Goal: Check status: Check status

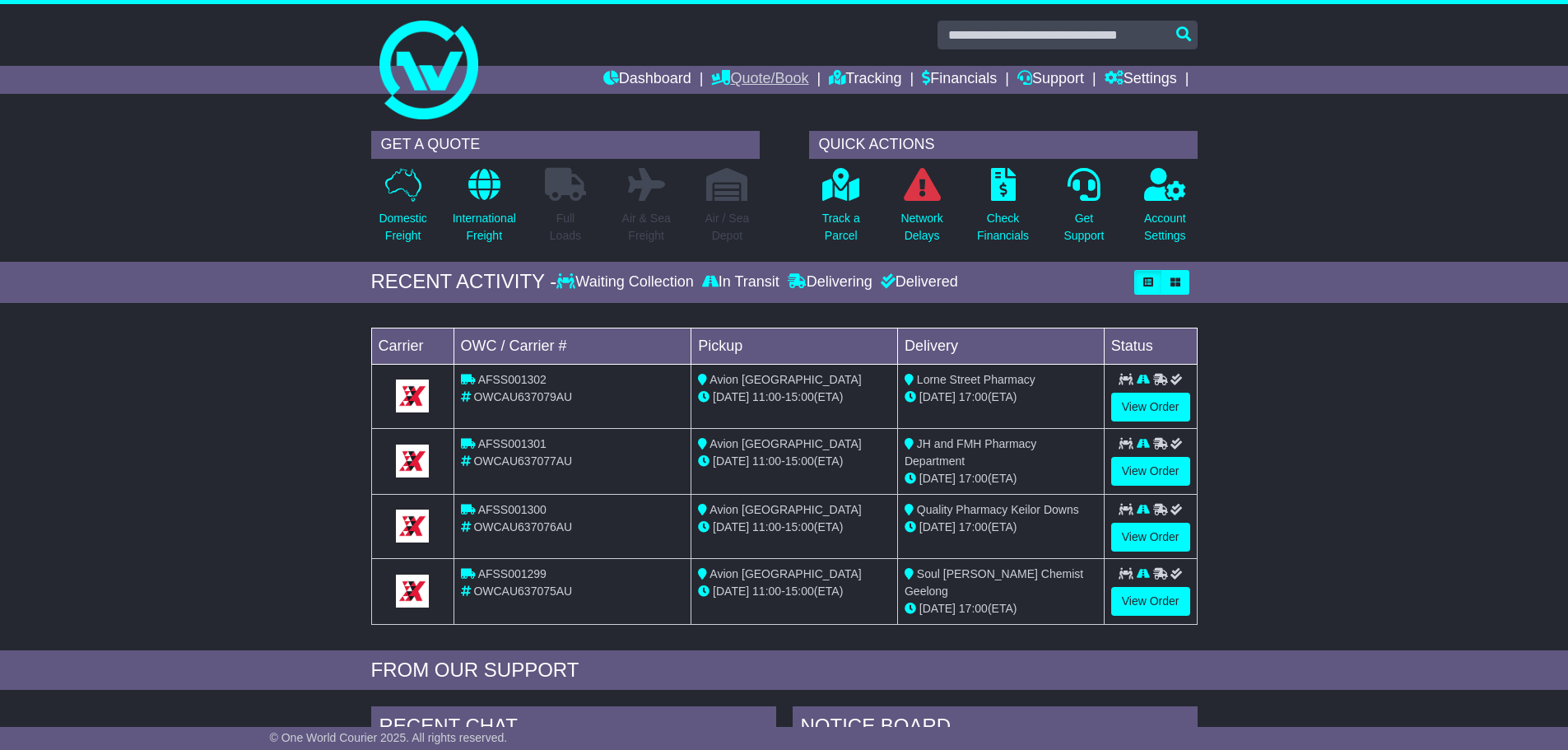
click at [784, 79] on link "Quote/Book" at bounding box center [760, 80] width 97 height 28
click at [767, 110] on link "Domestic" at bounding box center [777, 108] width 130 height 18
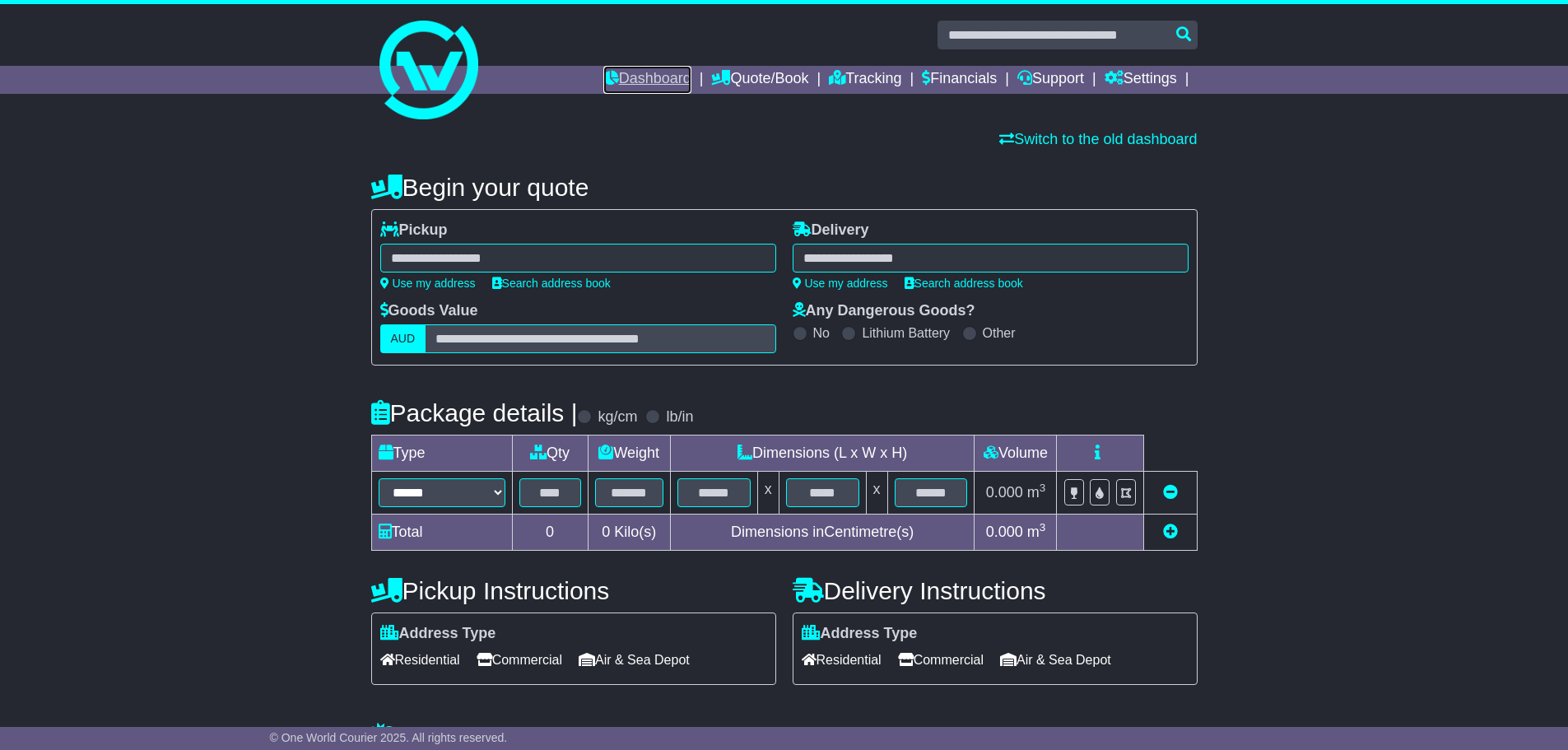
click at [663, 88] on link "Dashboard" at bounding box center [647, 80] width 88 height 28
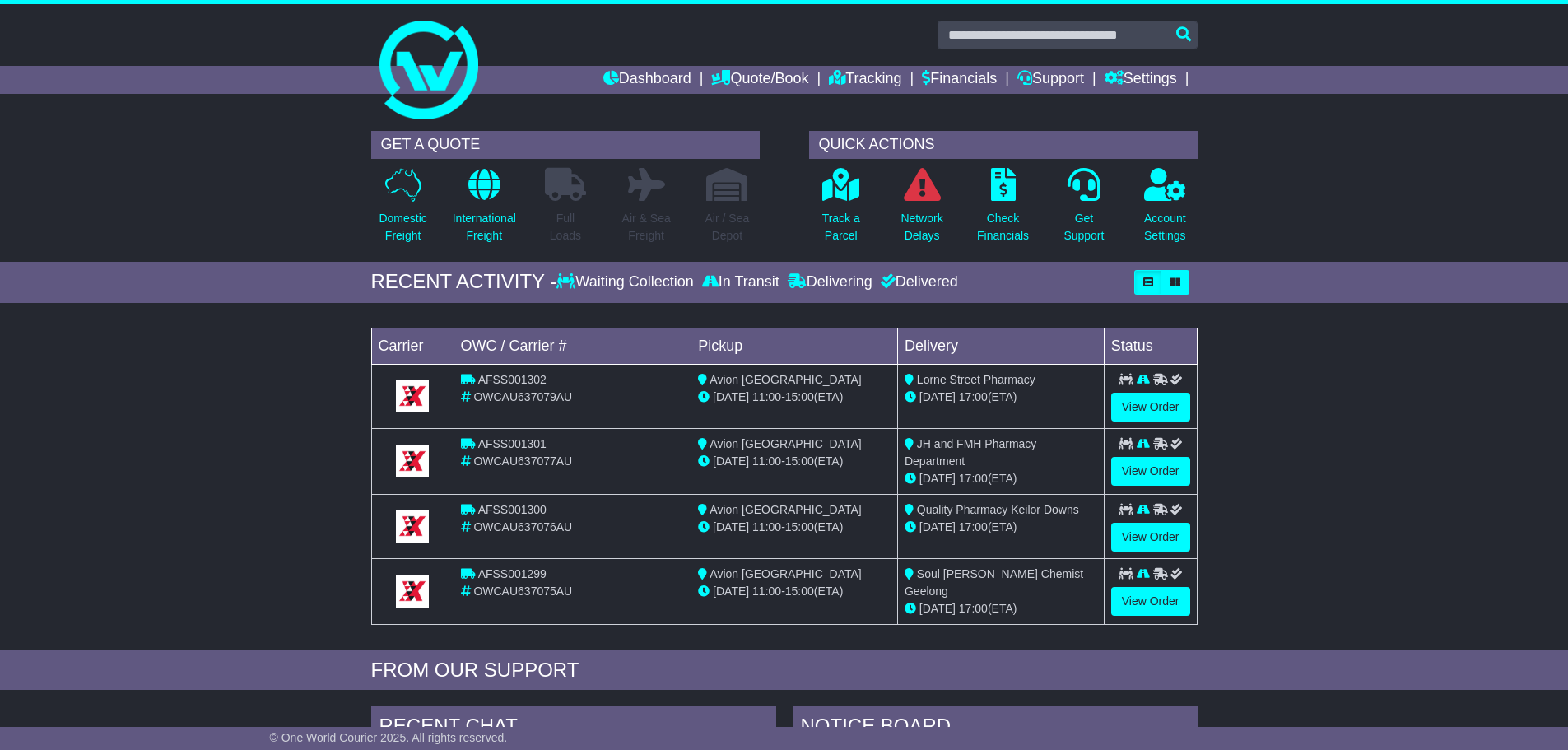
click at [861, 200] on div "Track a Parcel" at bounding box center [841, 210] width 80 height 86
click at [858, 199] on icon at bounding box center [840, 184] width 37 height 33
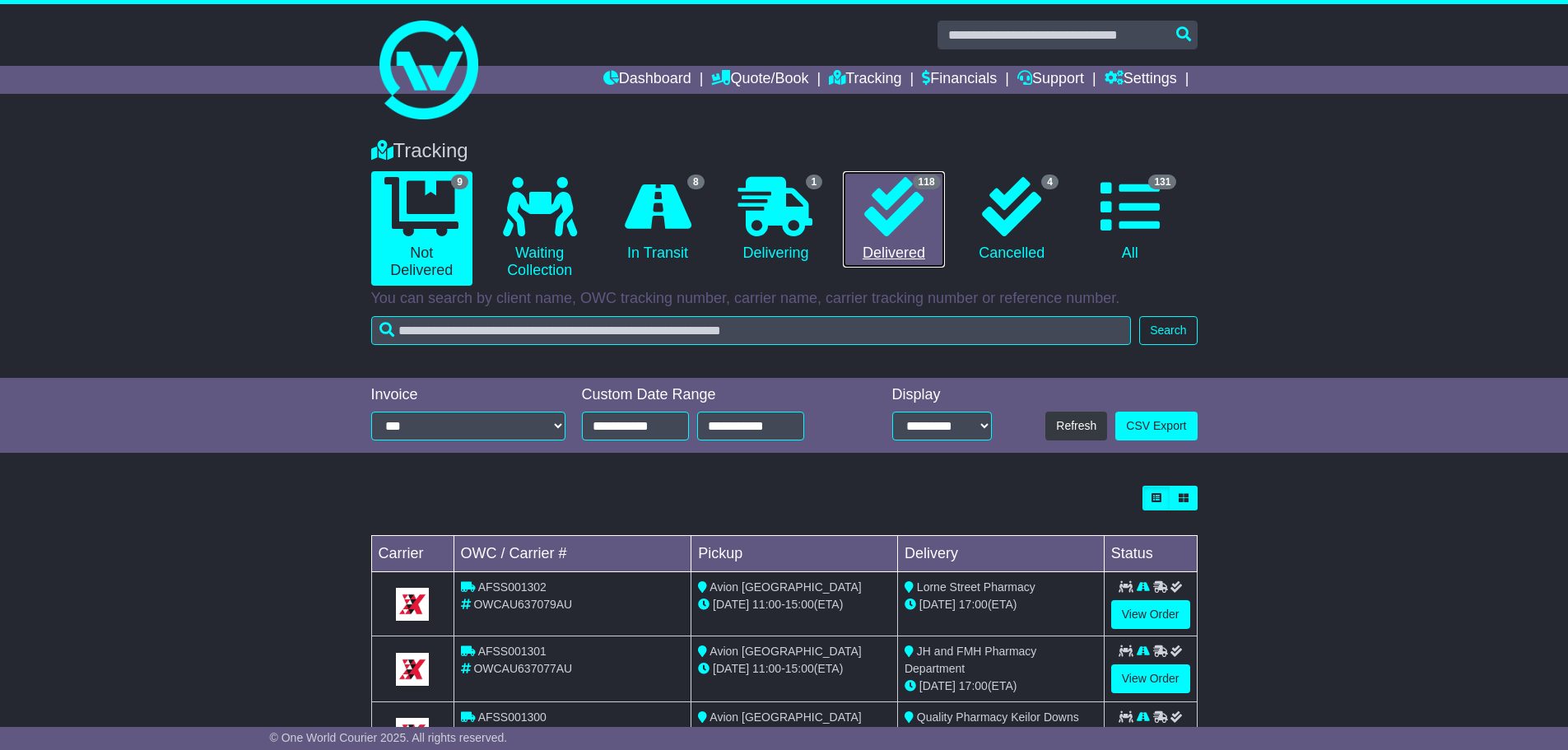
click at [923, 221] on icon at bounding box center [893, 206] width 59 height 59
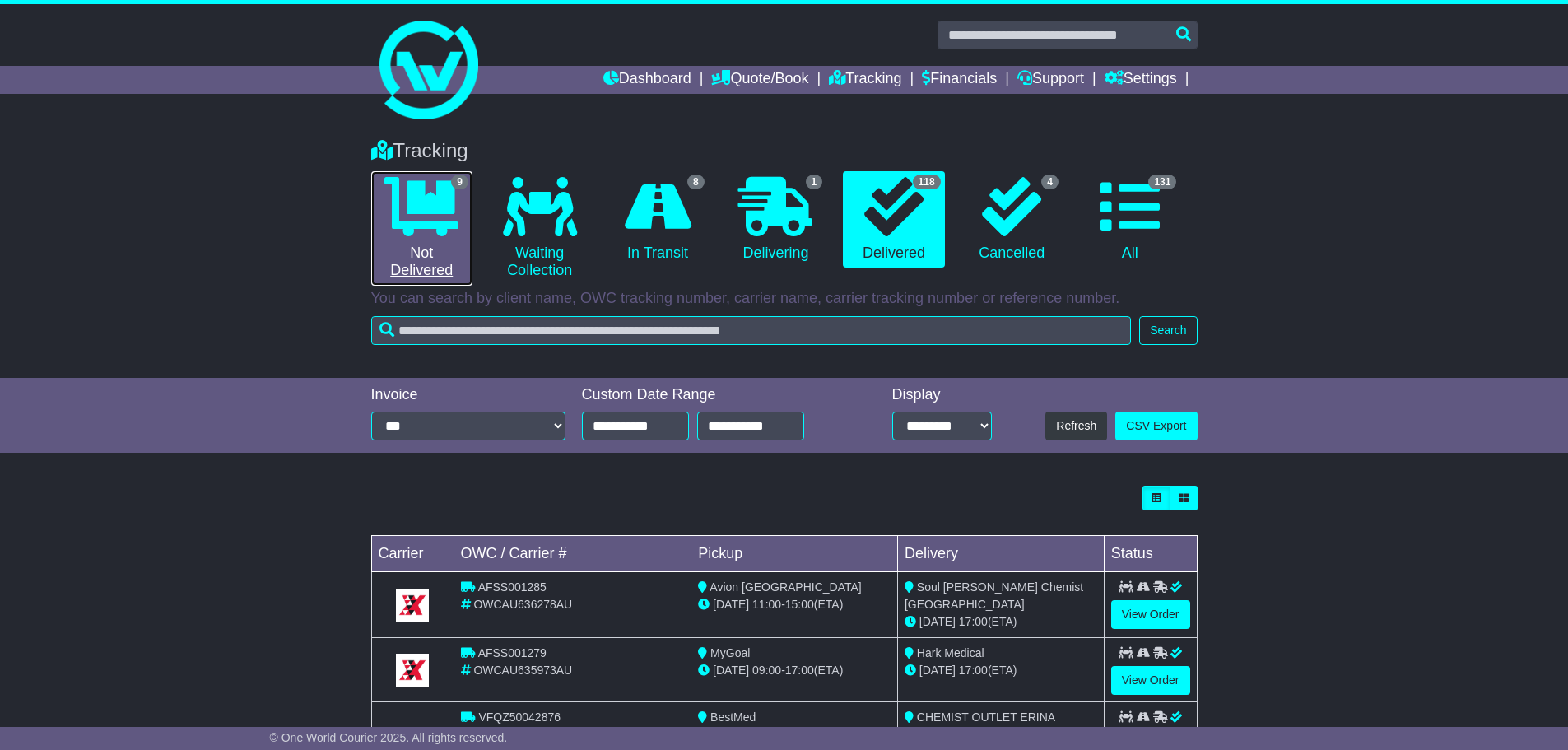
click at [407, 240] on link "9 Not Delivered" at bounding box center [421, 228] width 101 height 115
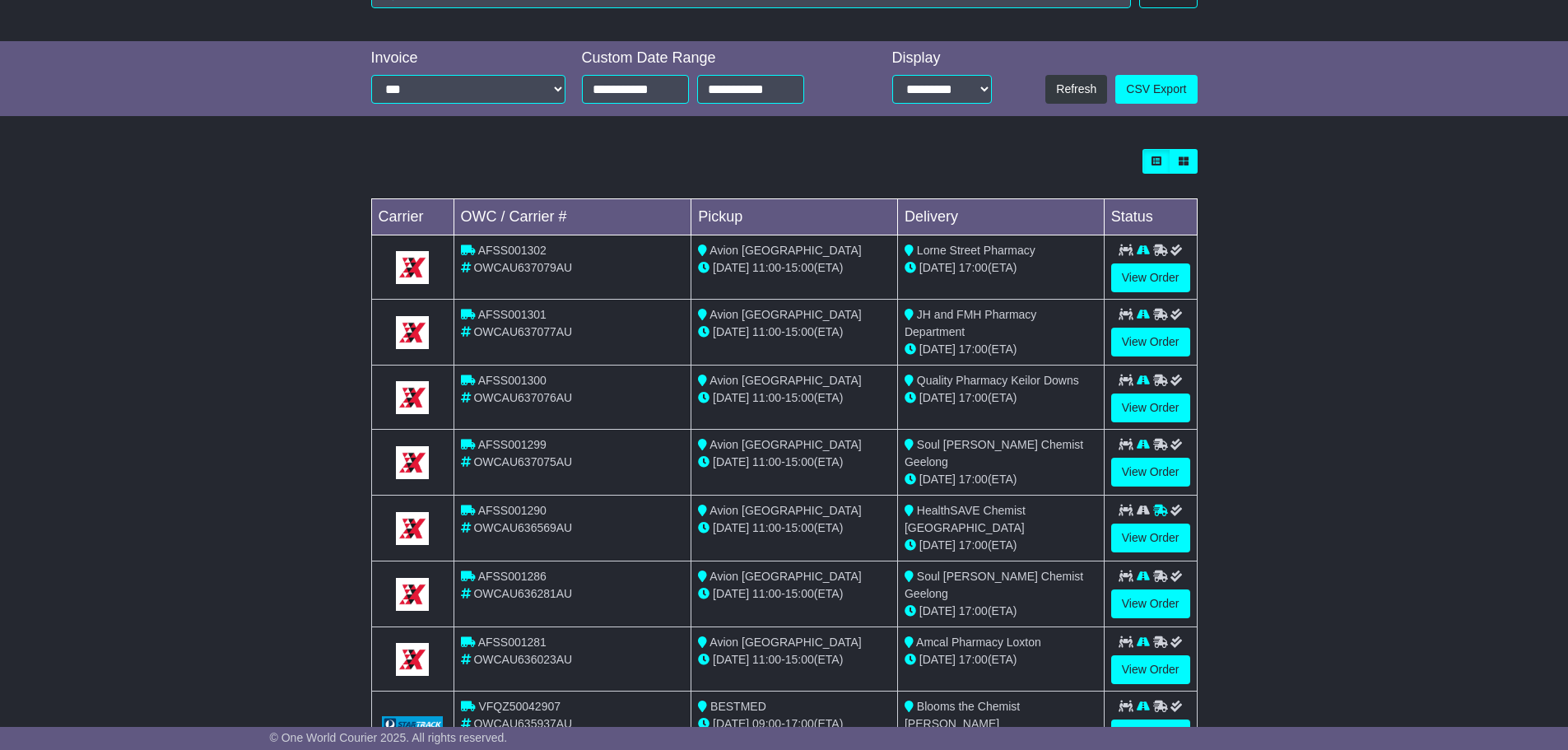
scroll to position [469, 0]
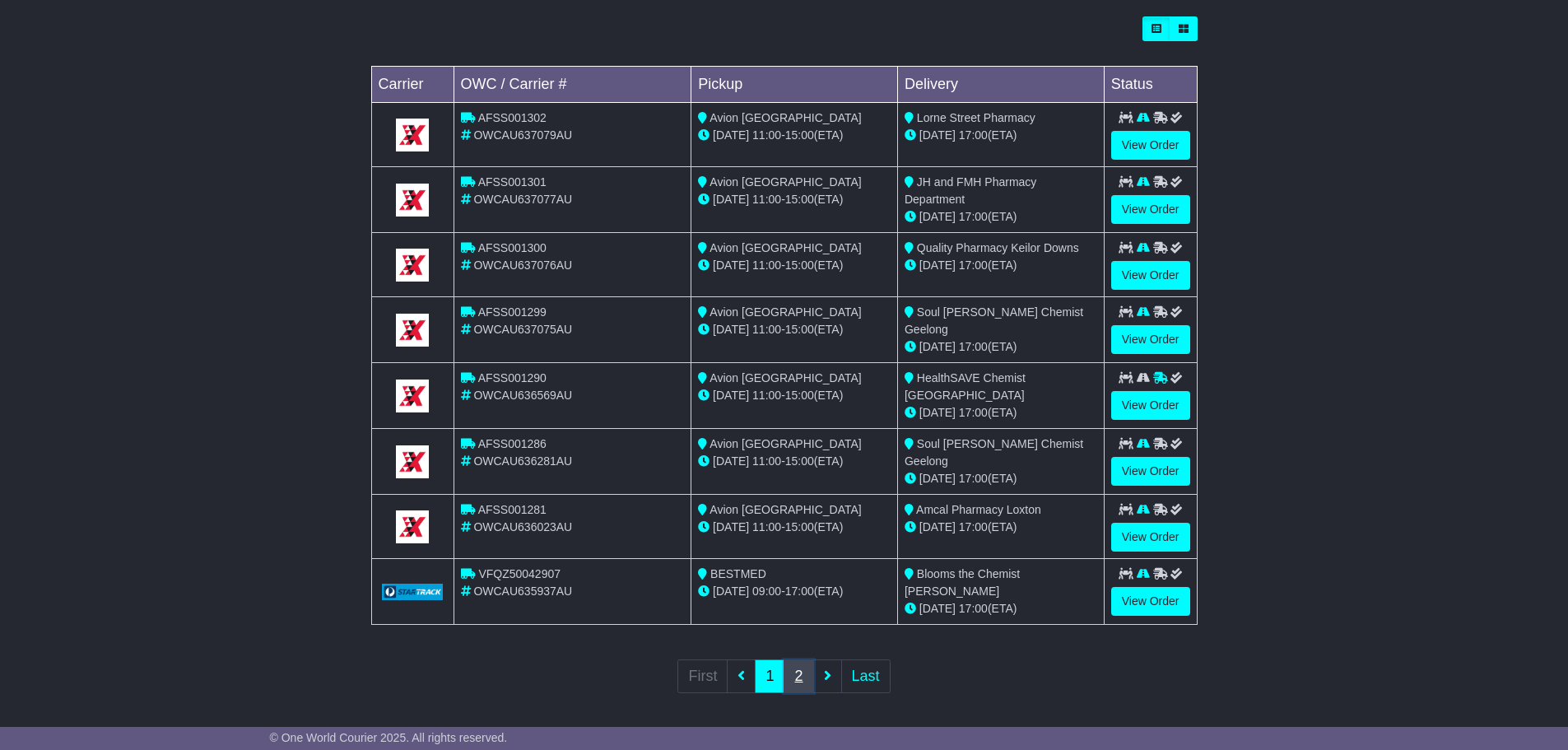
click at [810, 664] on link "2" at bounding box center [799, 676] width 30 height 33
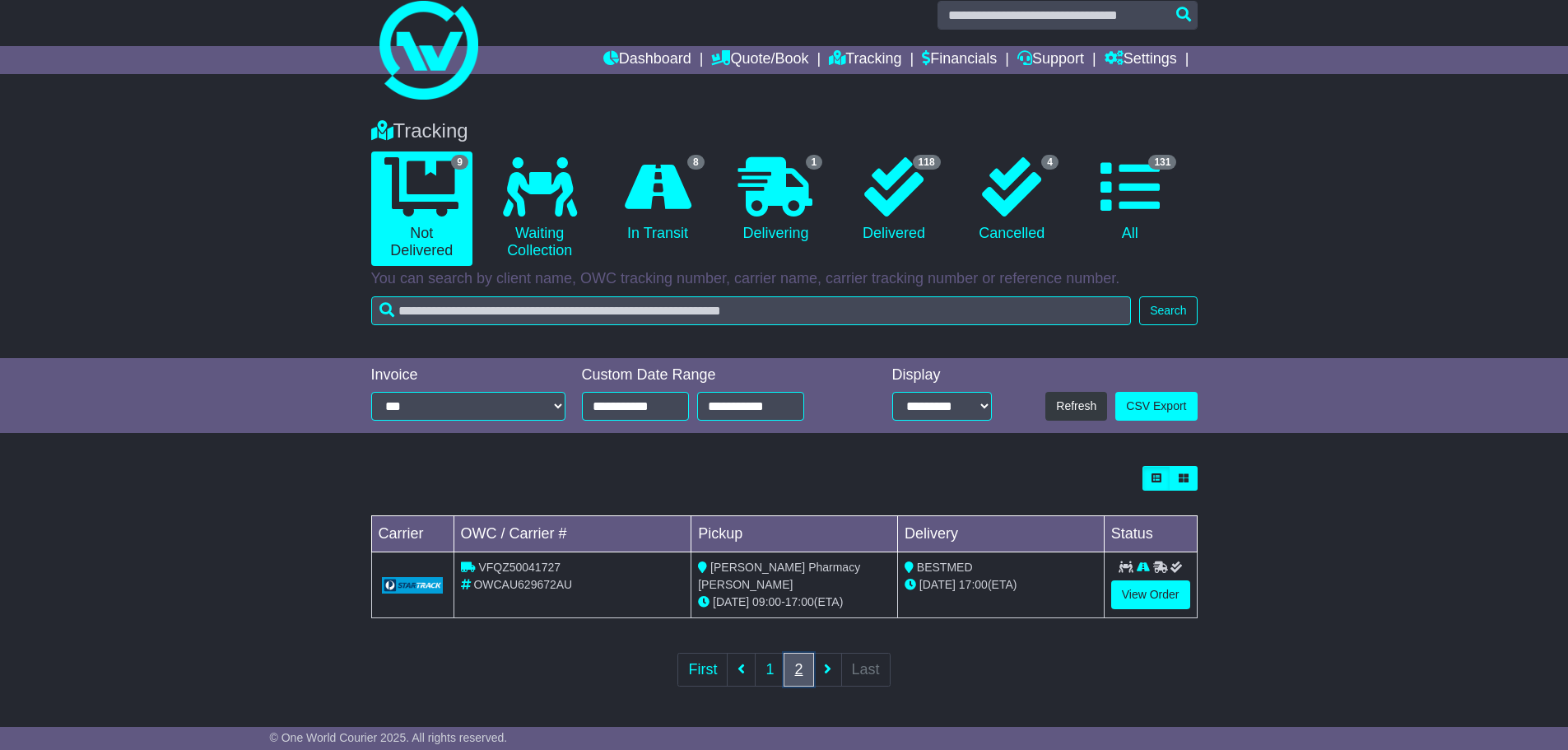
scroll to position [0, 0]
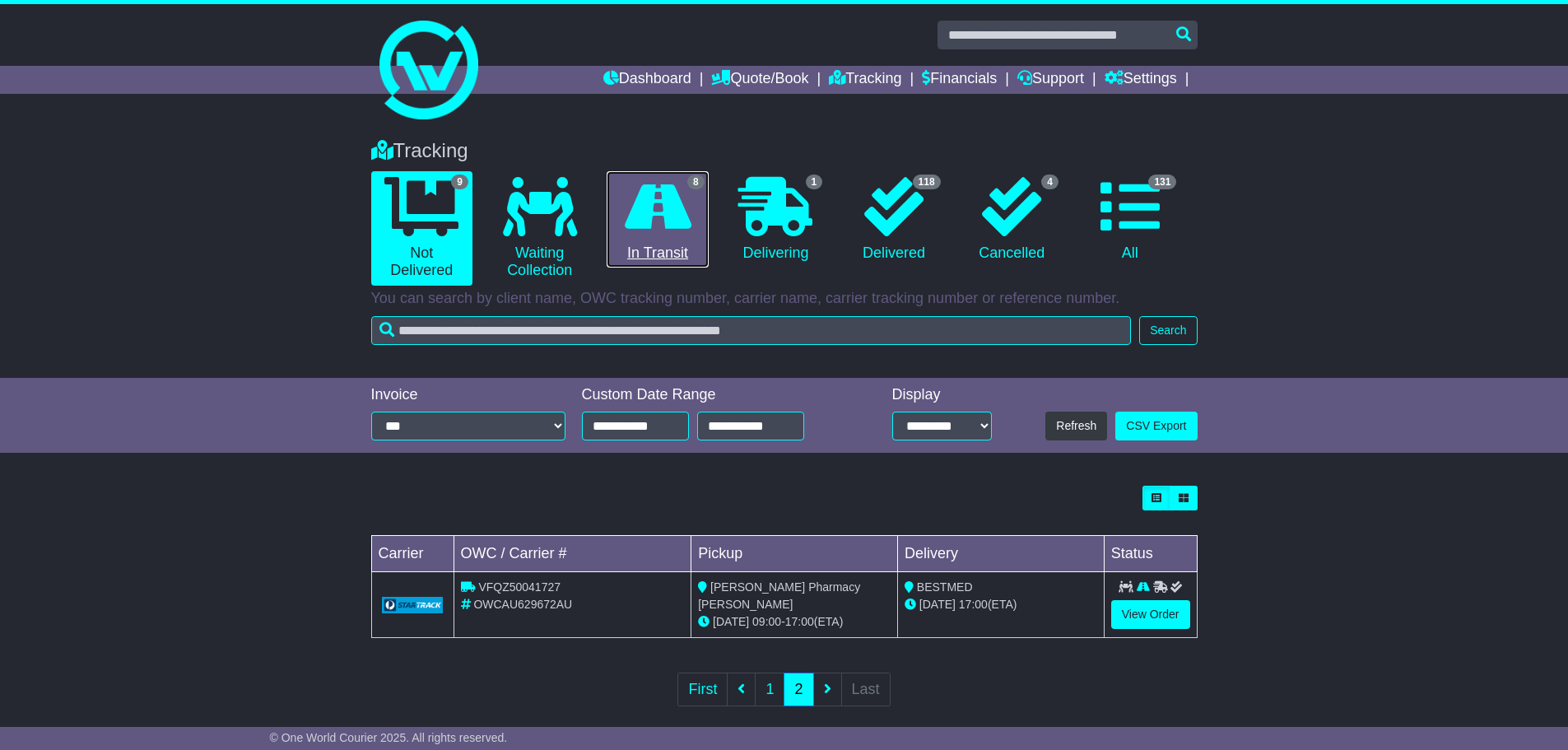
click at [645, 226] on icon at bounding box center [658, 206] width 67 height 59
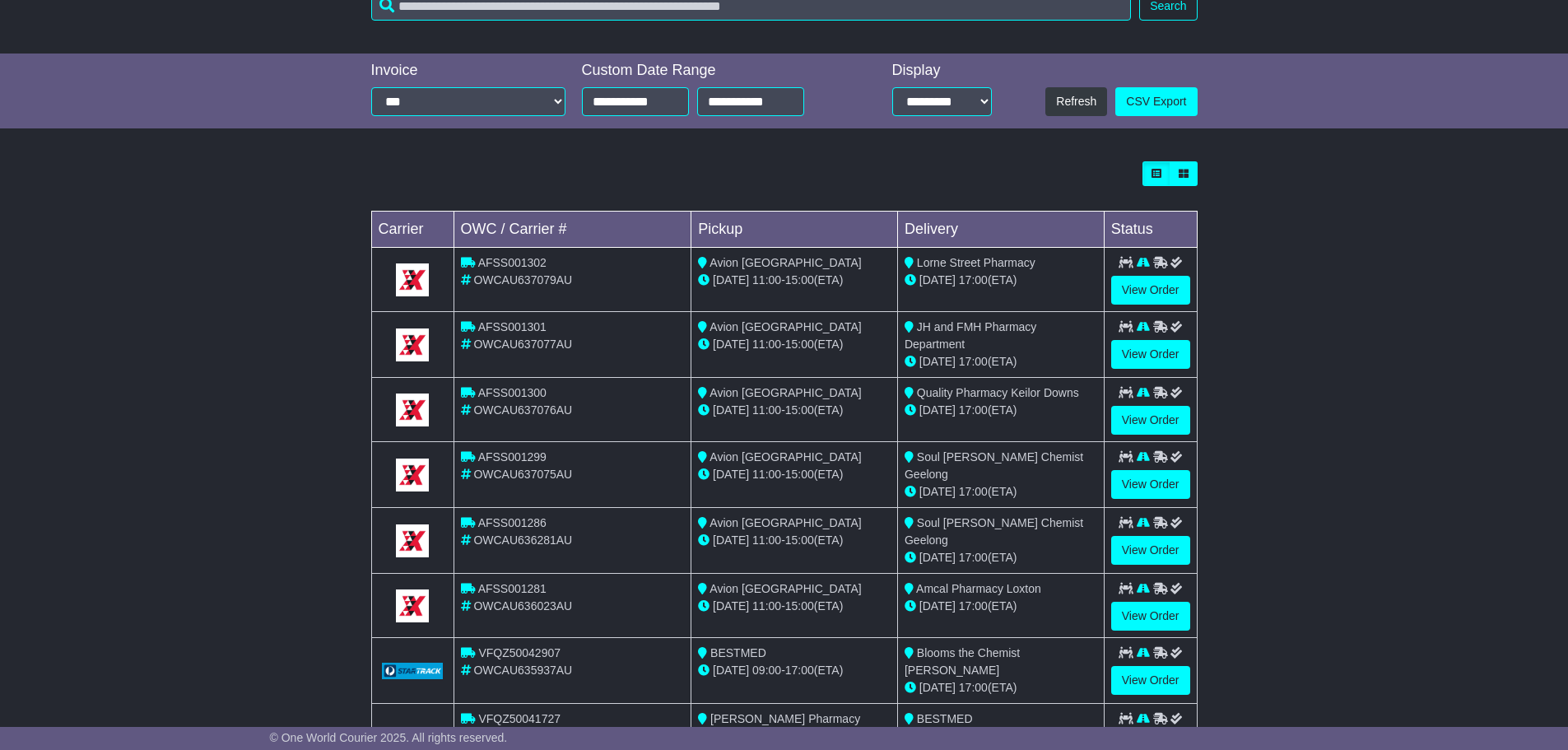
scroll to position [329, 0]
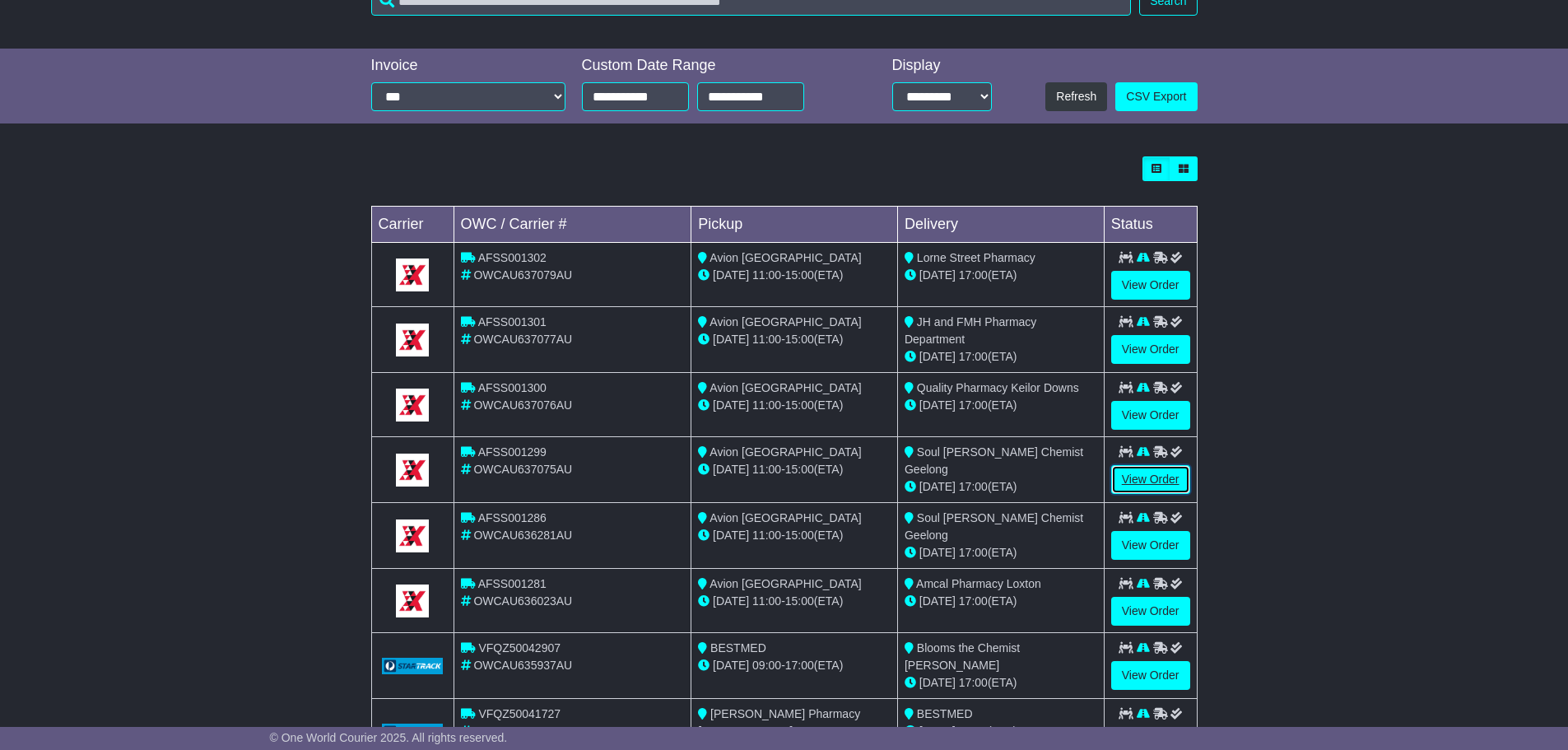
click at [1144, 481] on link "View Order" at bounding box center [1151, 480] width 79 height 29
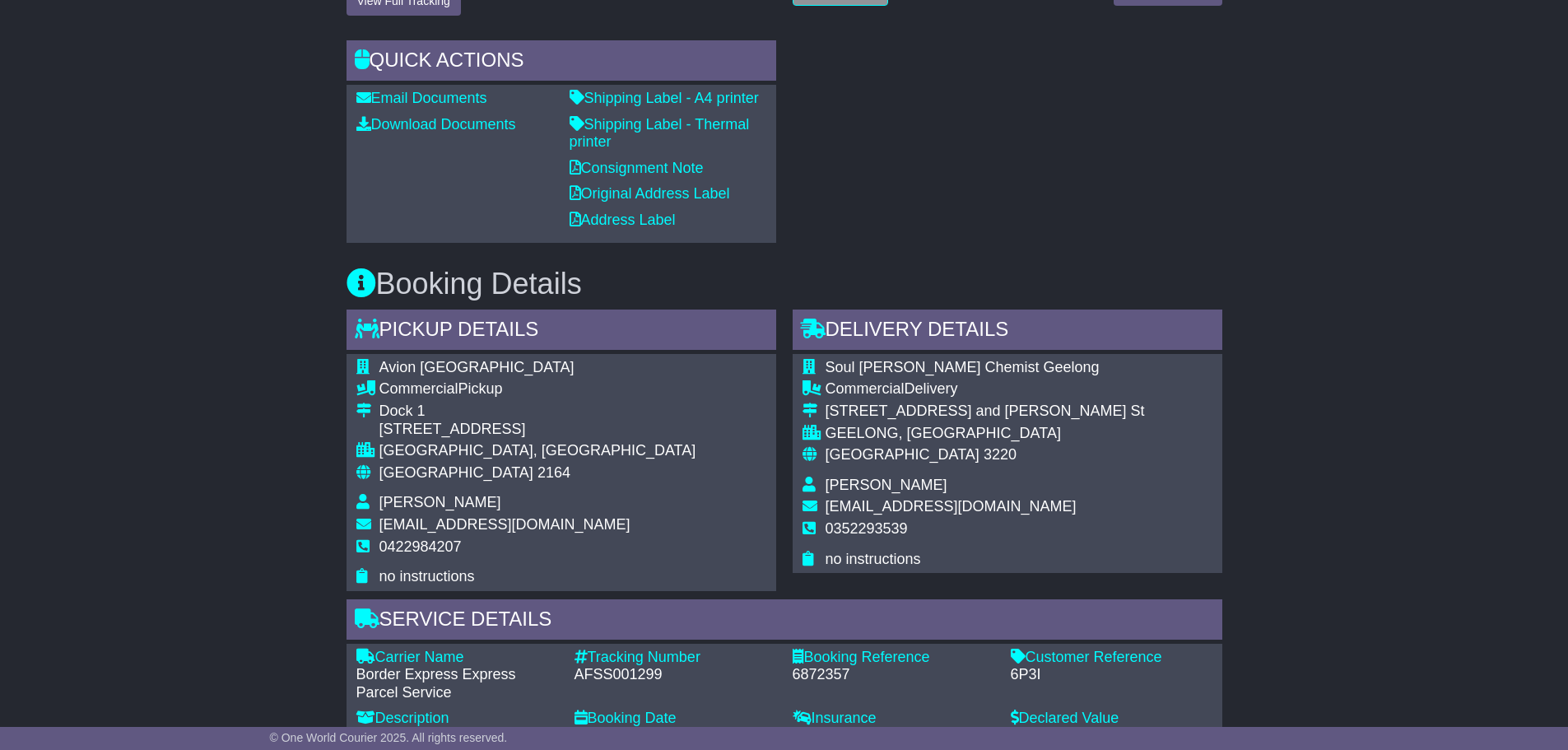
scroll to position [576, 0]
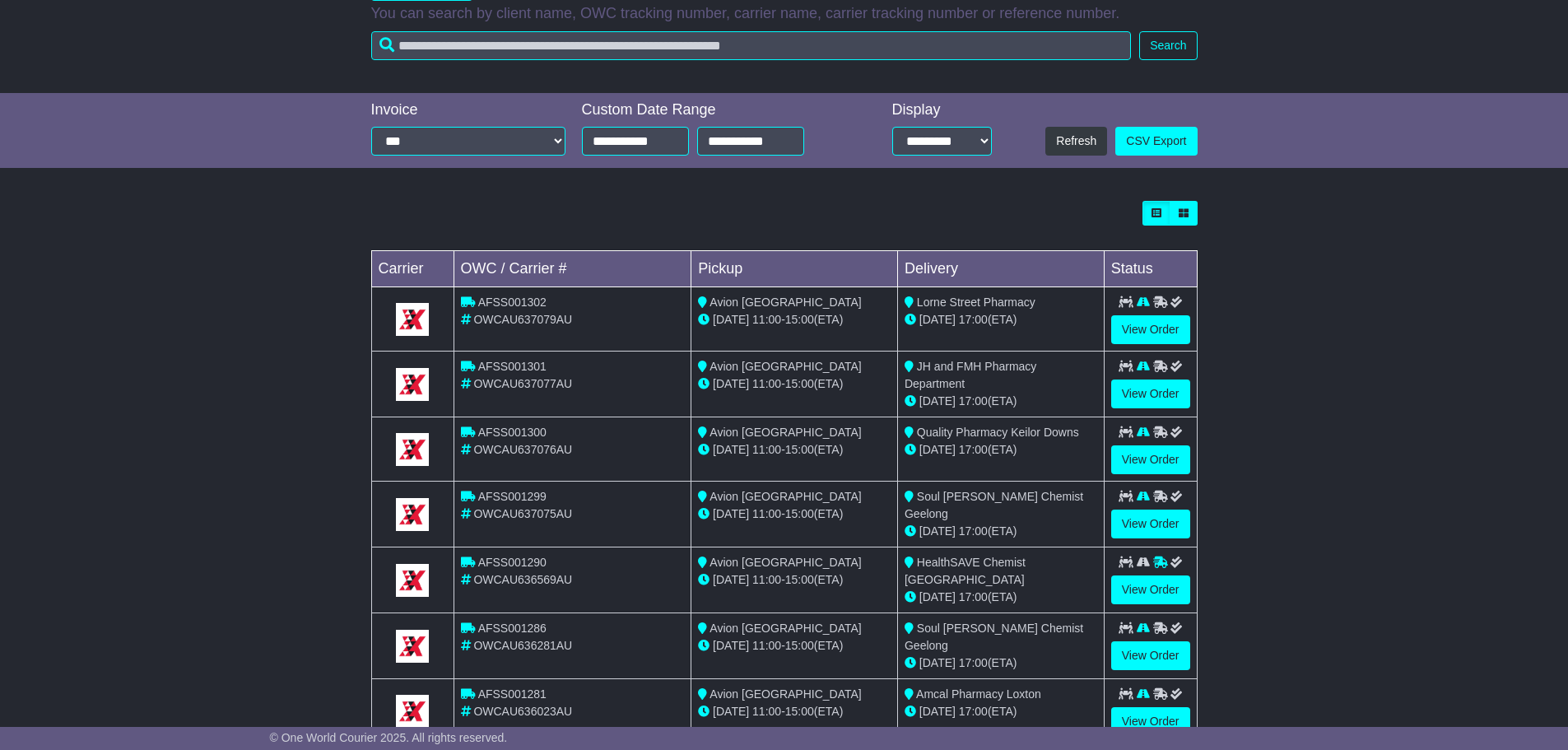
scroll to position [140, 0]
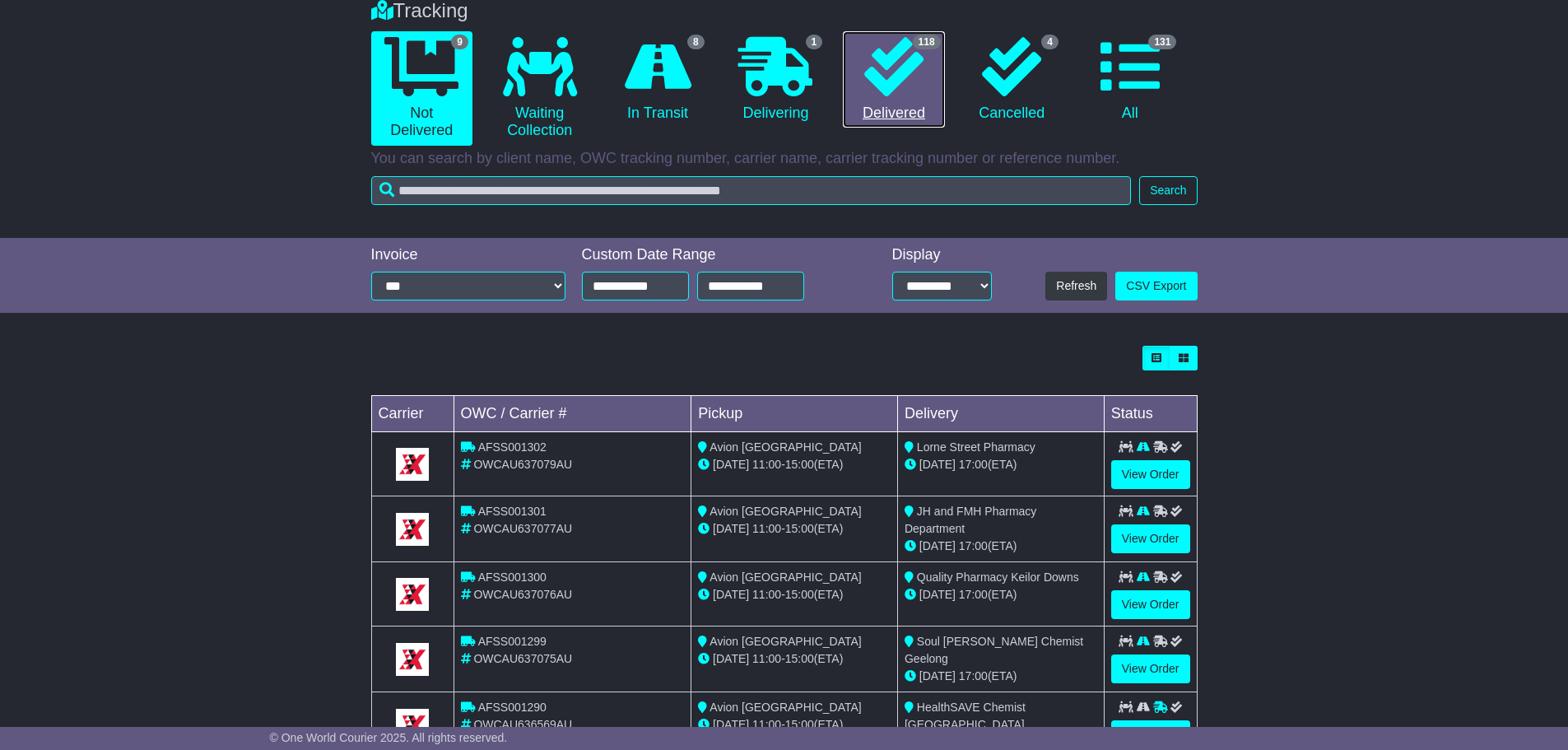
click at [902, 85] on icon at bounding box center [893, 66] width 59 height 59
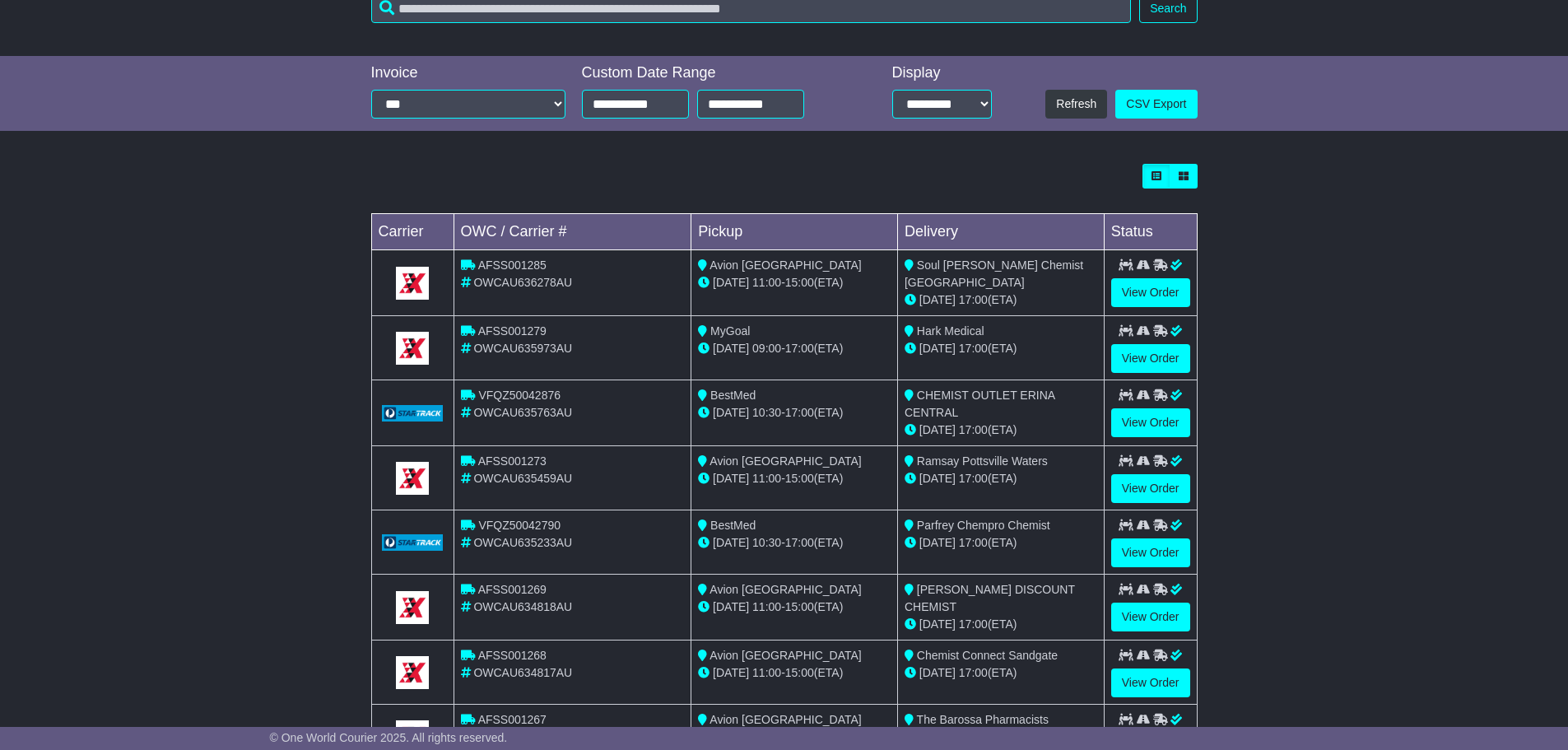
scroll to position [56, 0]
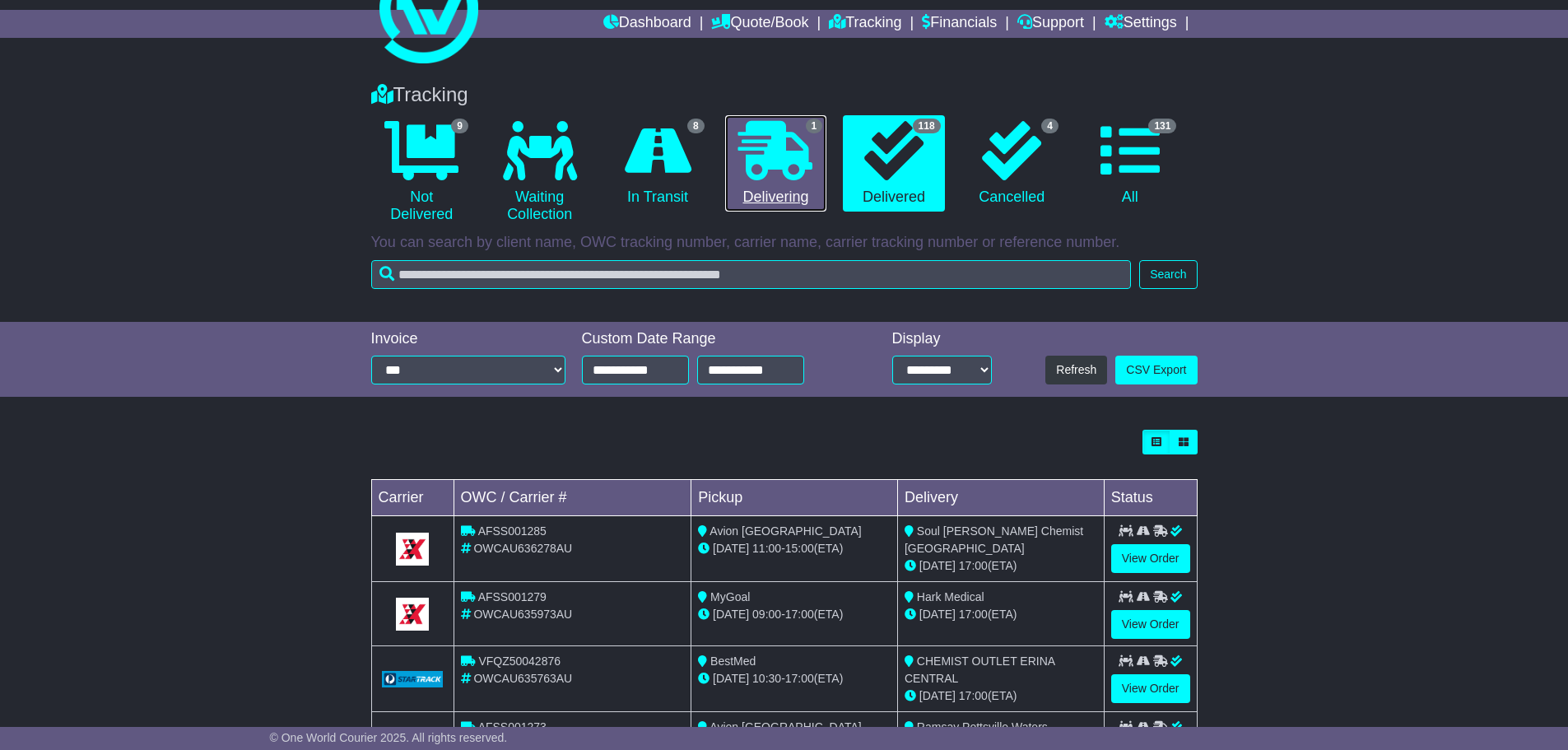
click at [794, 142] on icon at bounding box center [775, 151] width 74 height 59
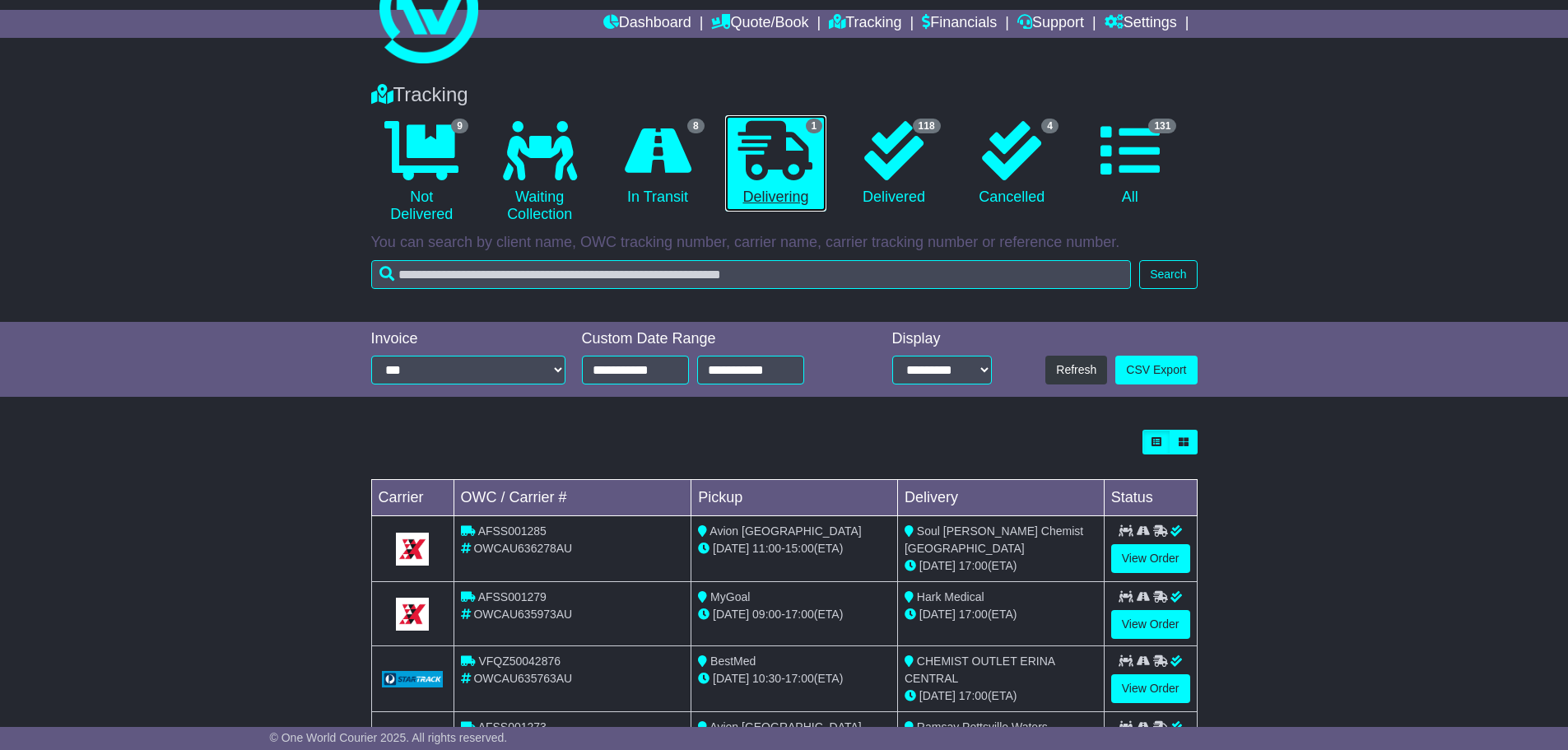
scroll to position [0, 0]
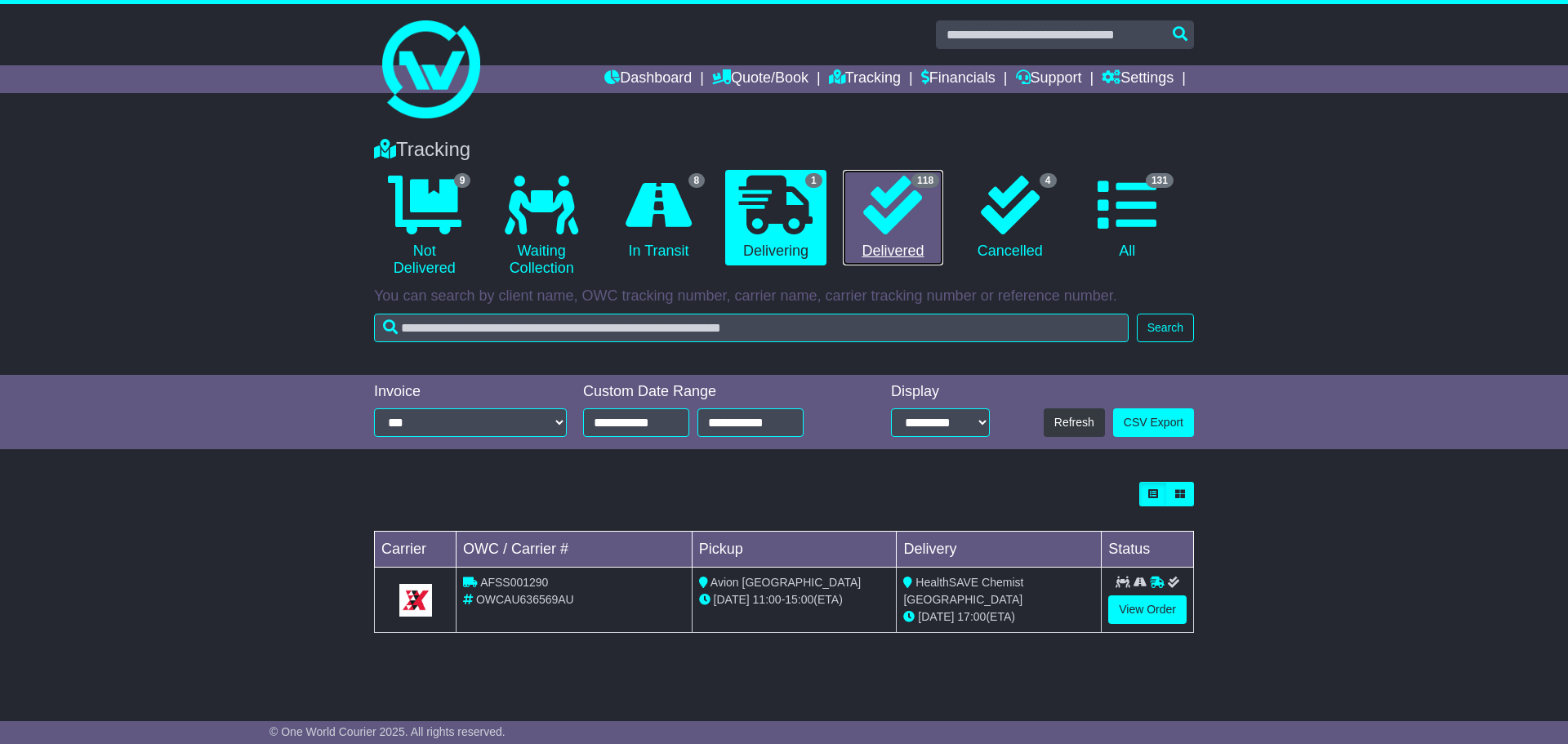
click at [907, 221] on icon at bounding box center [892, 204] width 59 height 59
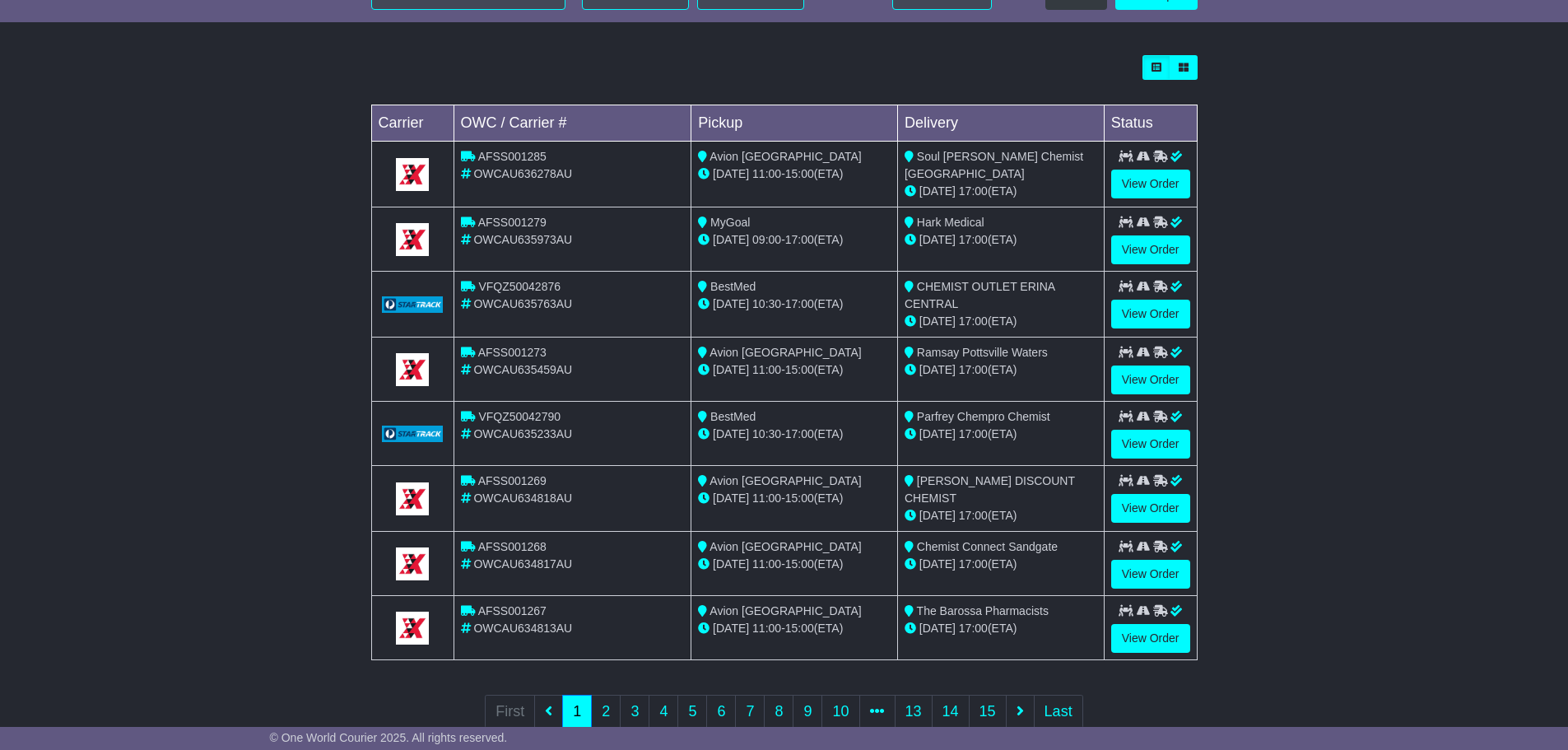
scroll to position [468, 0]
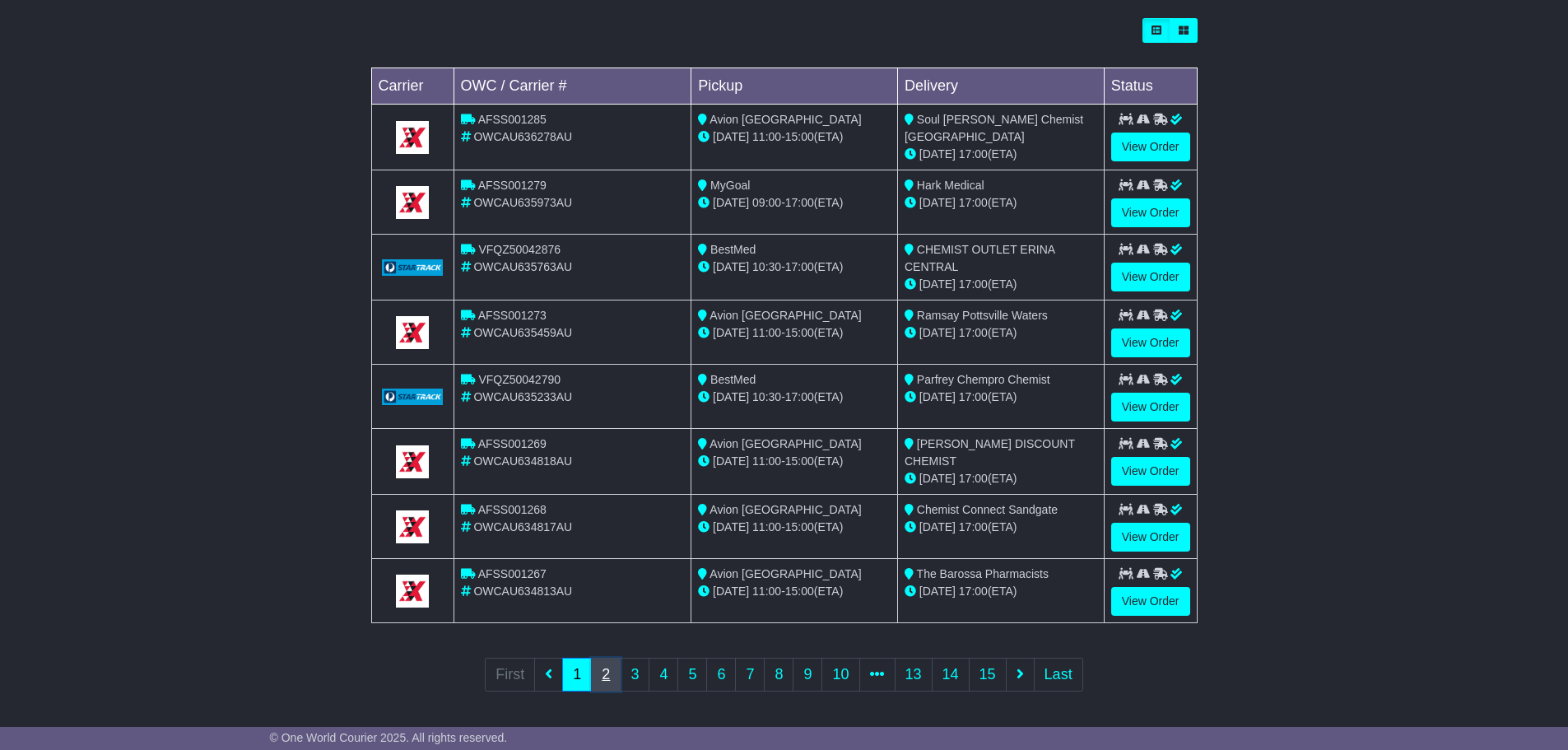
click at [615, 671] on link "2" at bounding box center [605, 674] width 30 height 33
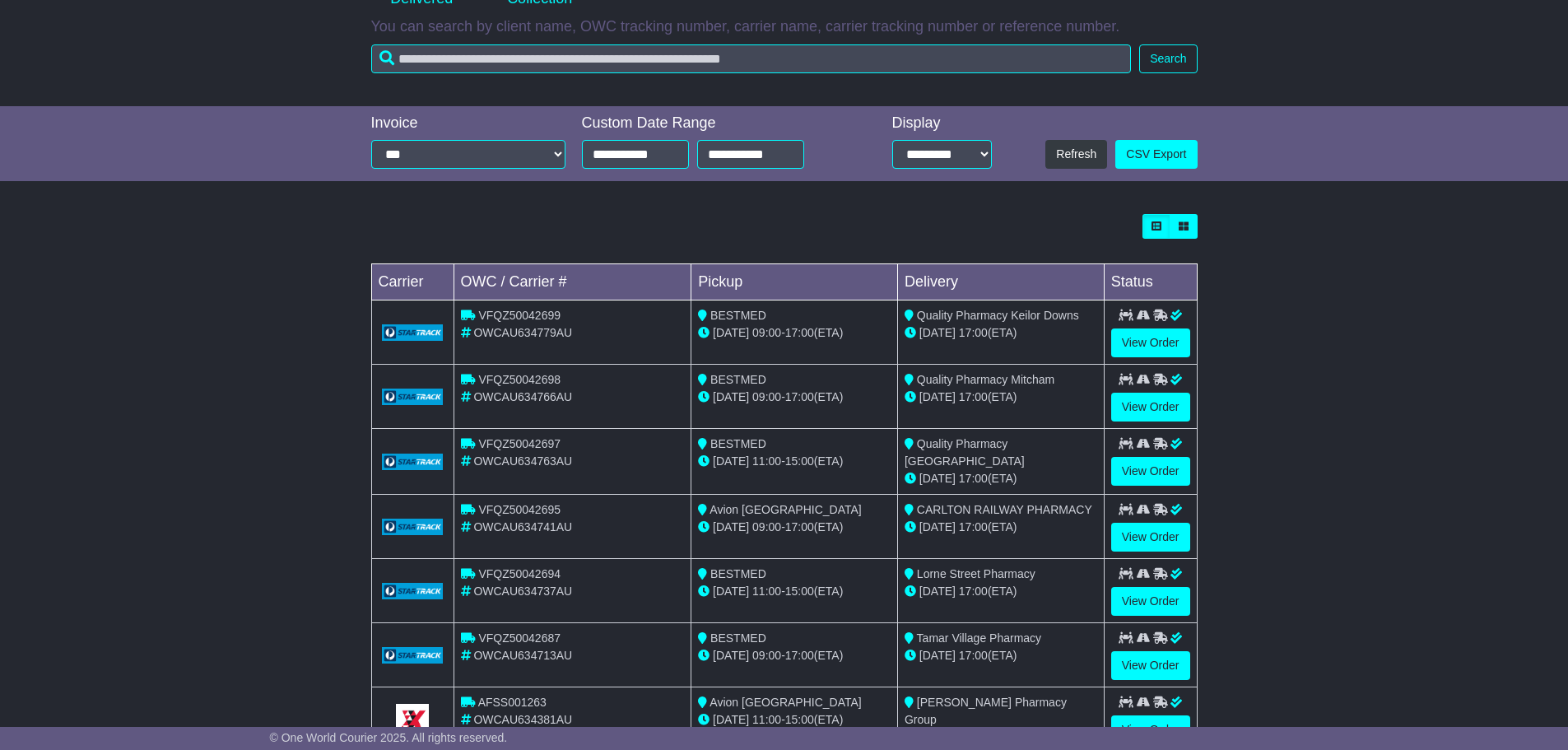
scroll to position [0, 0]
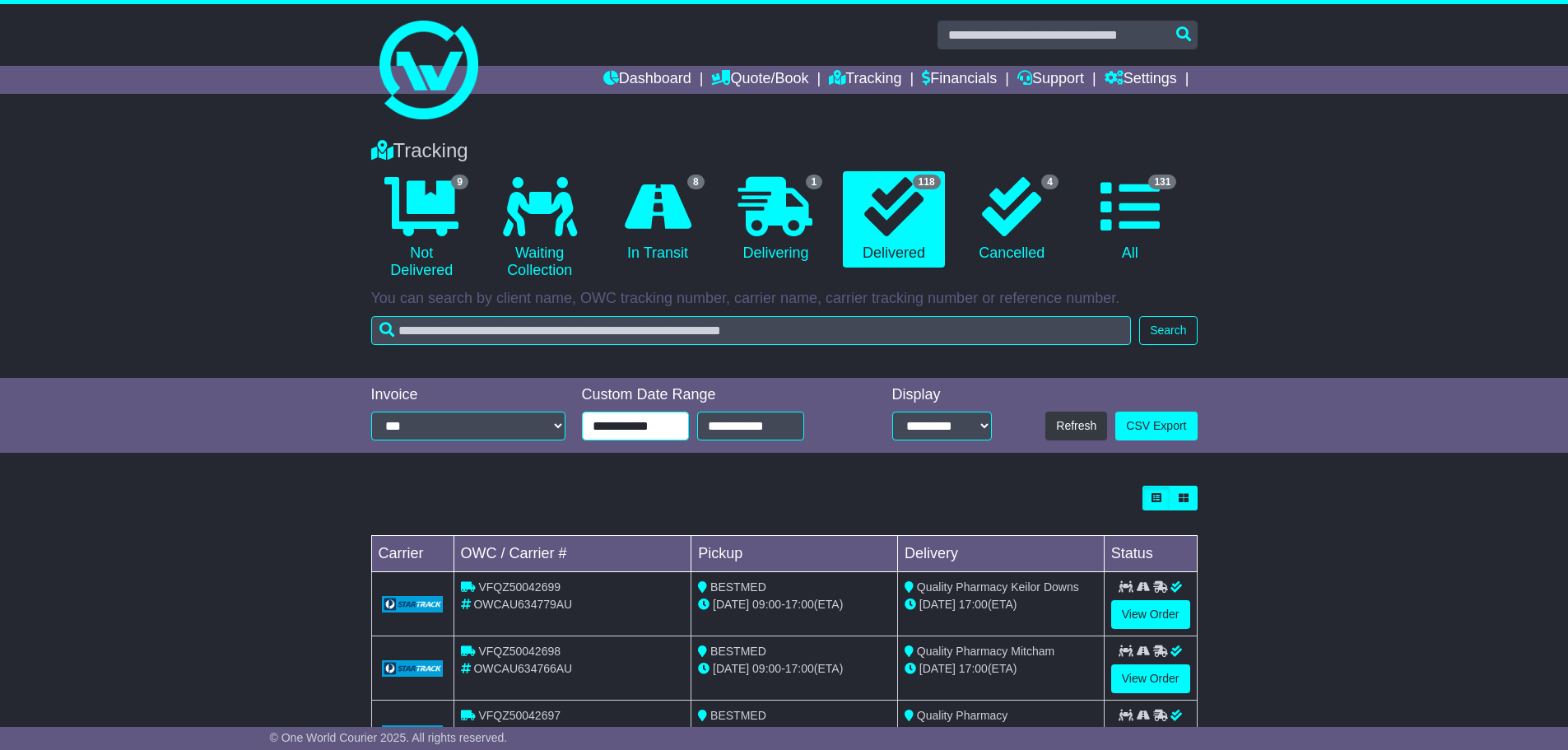
click at [627, 425] on input "**********" at bounding box center [635, 426] width 107 height 29
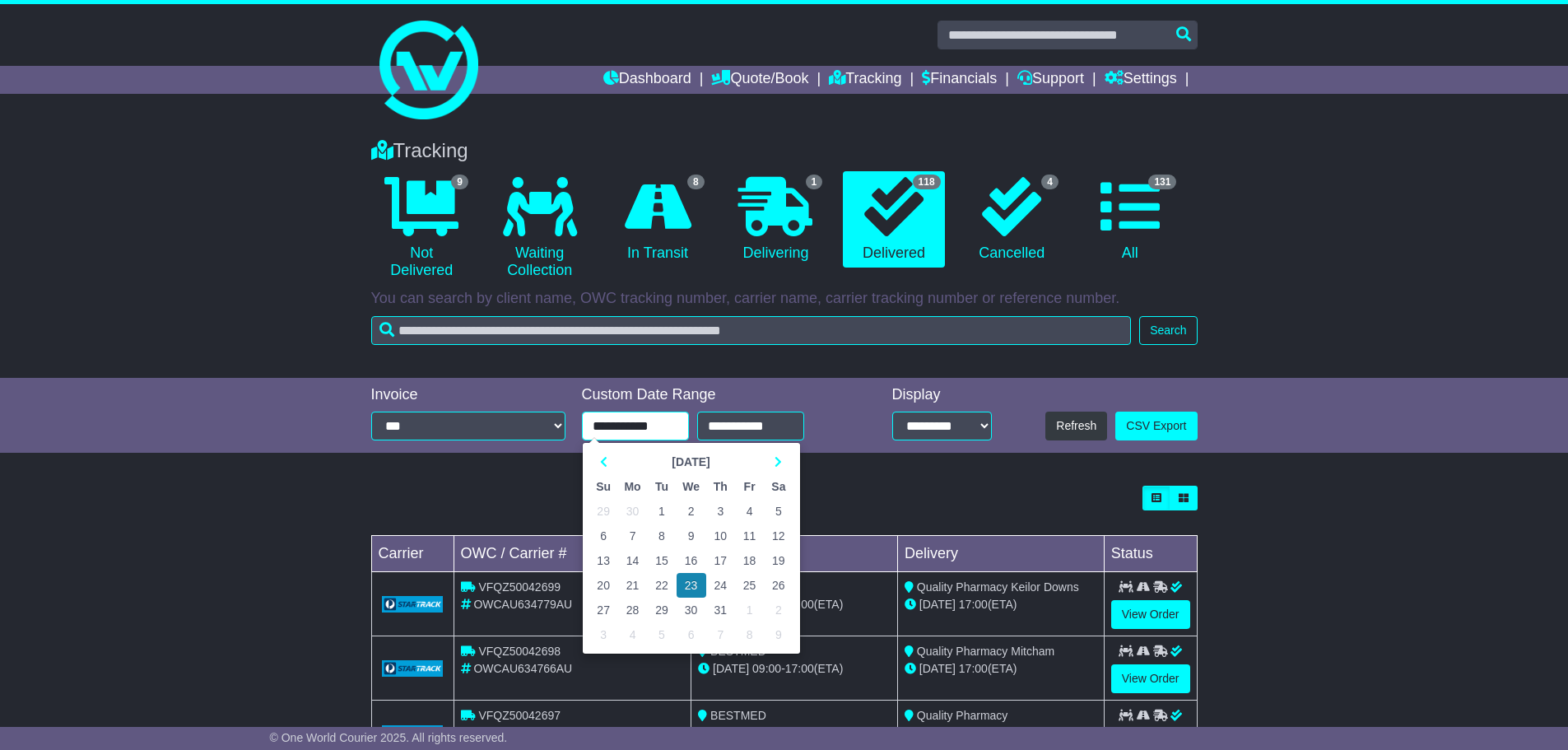
click at [639, 579] on td "21" at bounding box center [633, 585] width 30 height 25
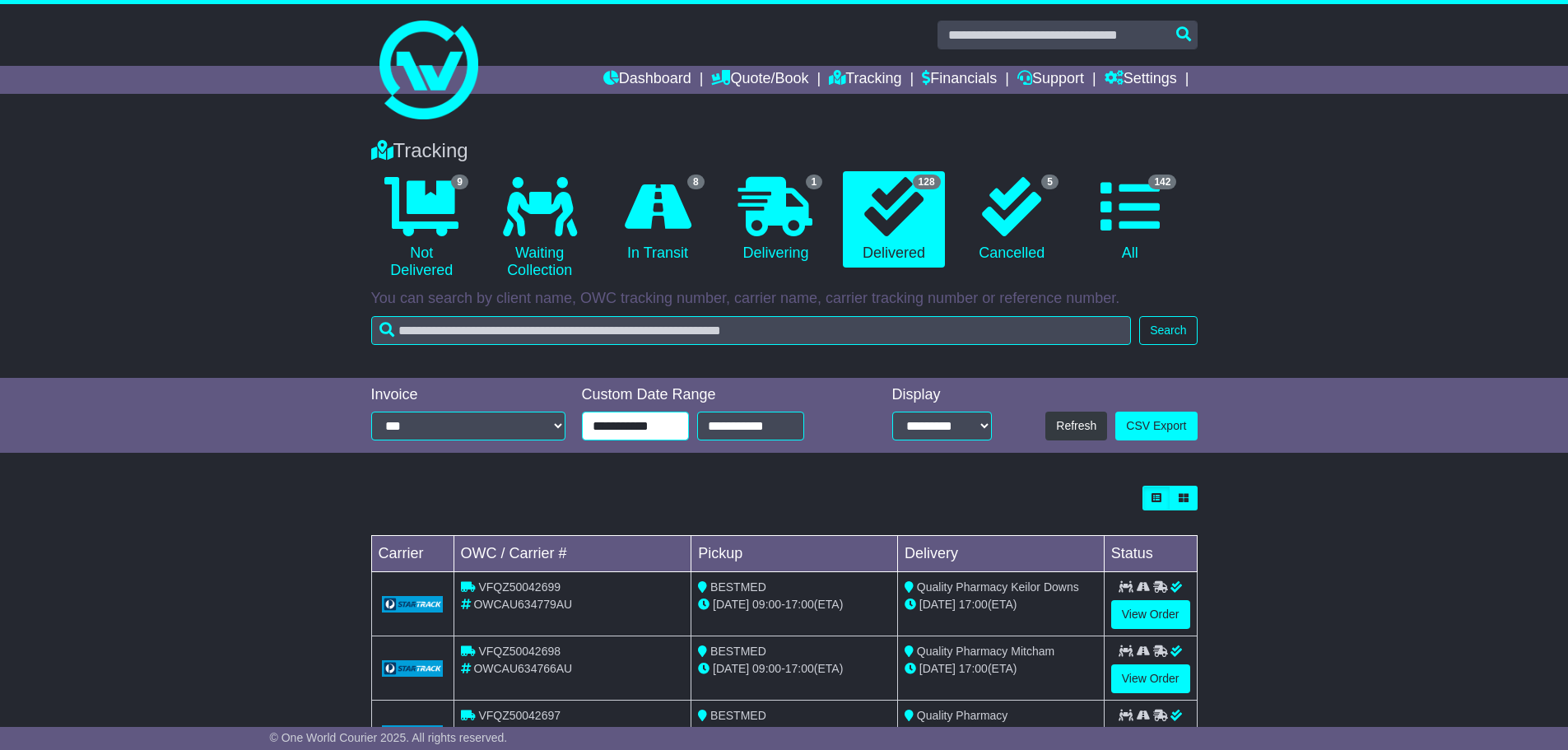
drag, startPoint x: 682, startPoint y: 431, endPoint x: 675, endPoint y: 433, distance: 7.3
click at [682, 431] on input "**********" at bounding box center [635, 426] width 107 height 29
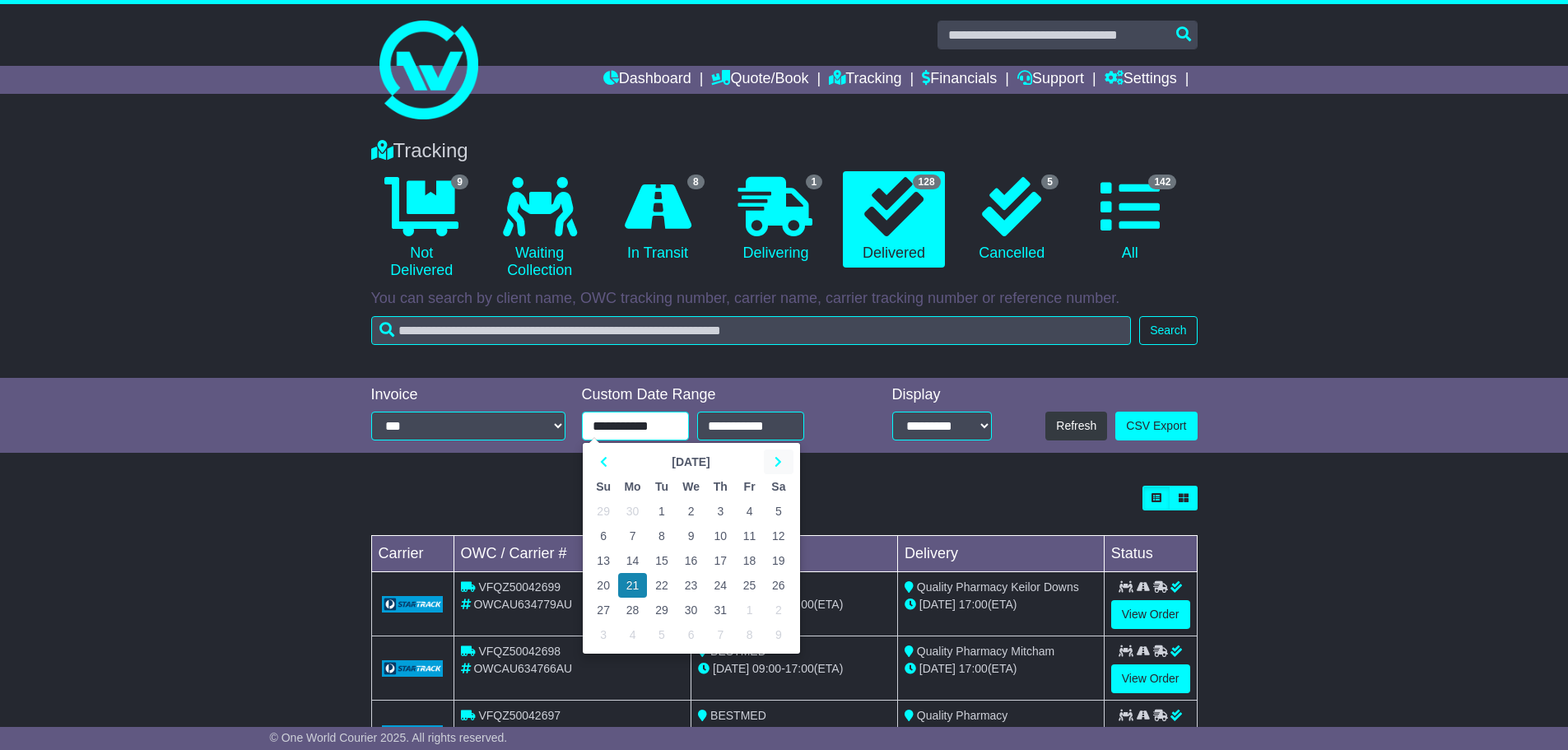
click at [781, 463] on icon at bounding box center [778, 461] width 8 height 11
click at [694, 585] on td "20" at bounding box center [692, 585] width 30 height 25
type input "**********"
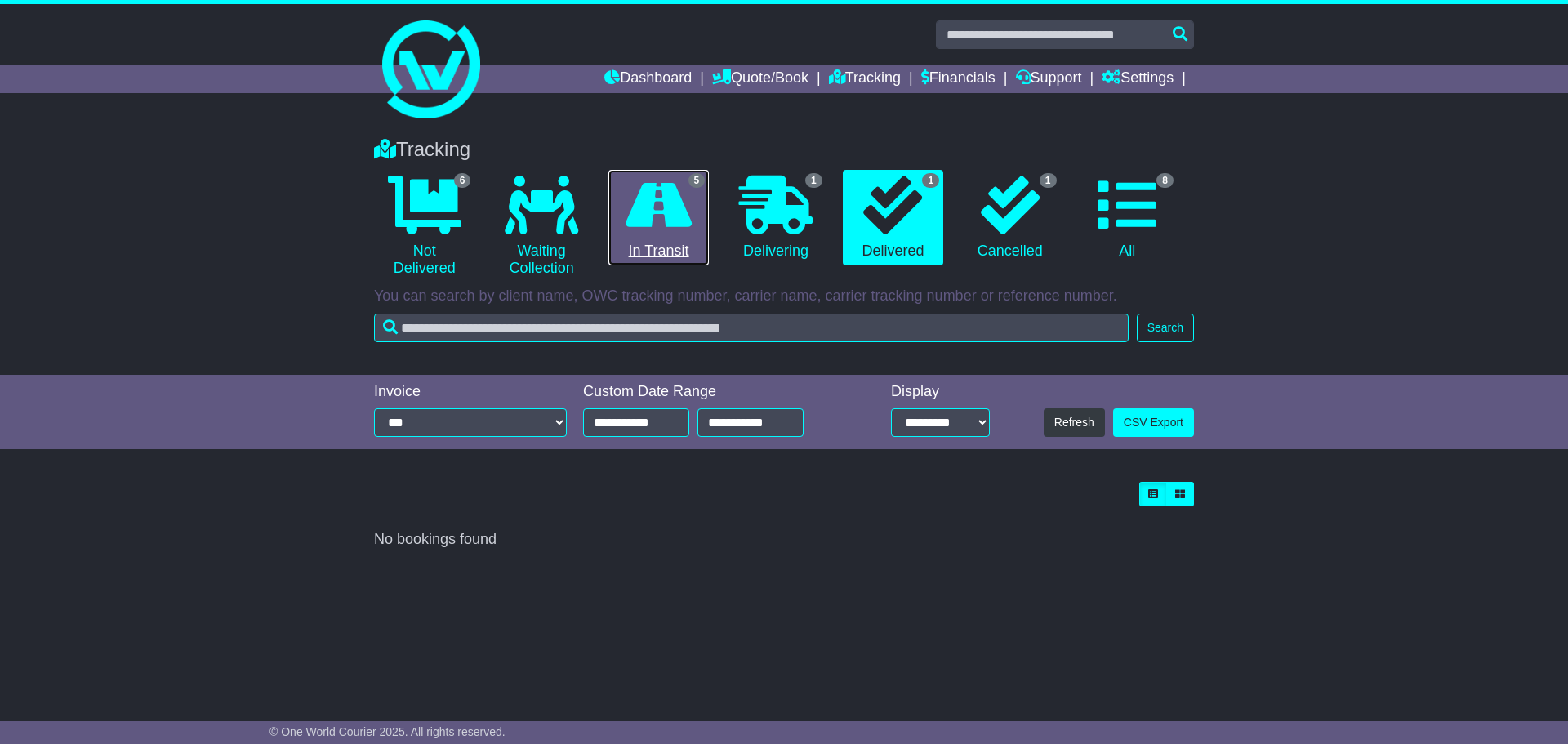
click at [633, 237] on link "5 In Transit" at bounding box center [658, 218] width 100 height 97
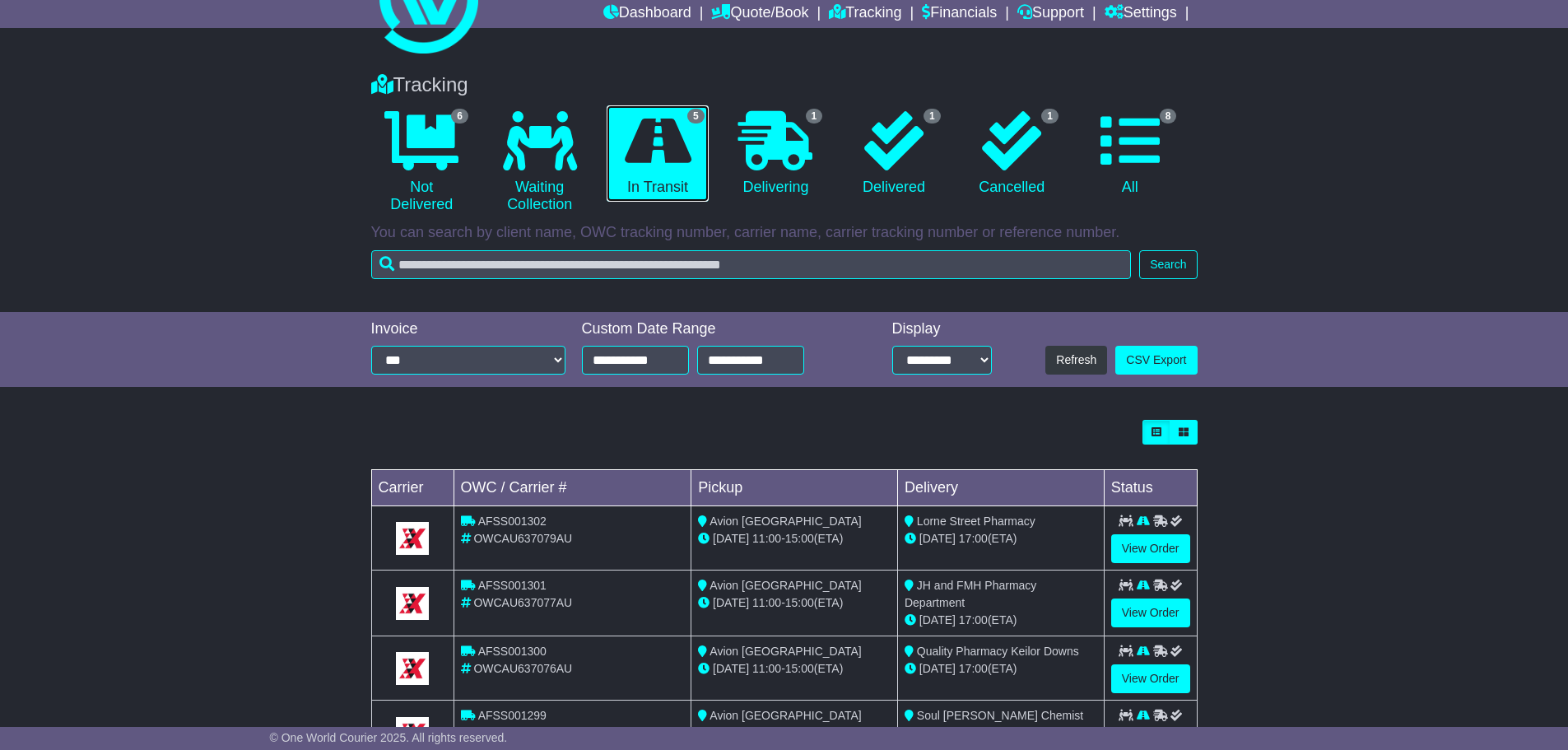
scroll to position [202, 0]
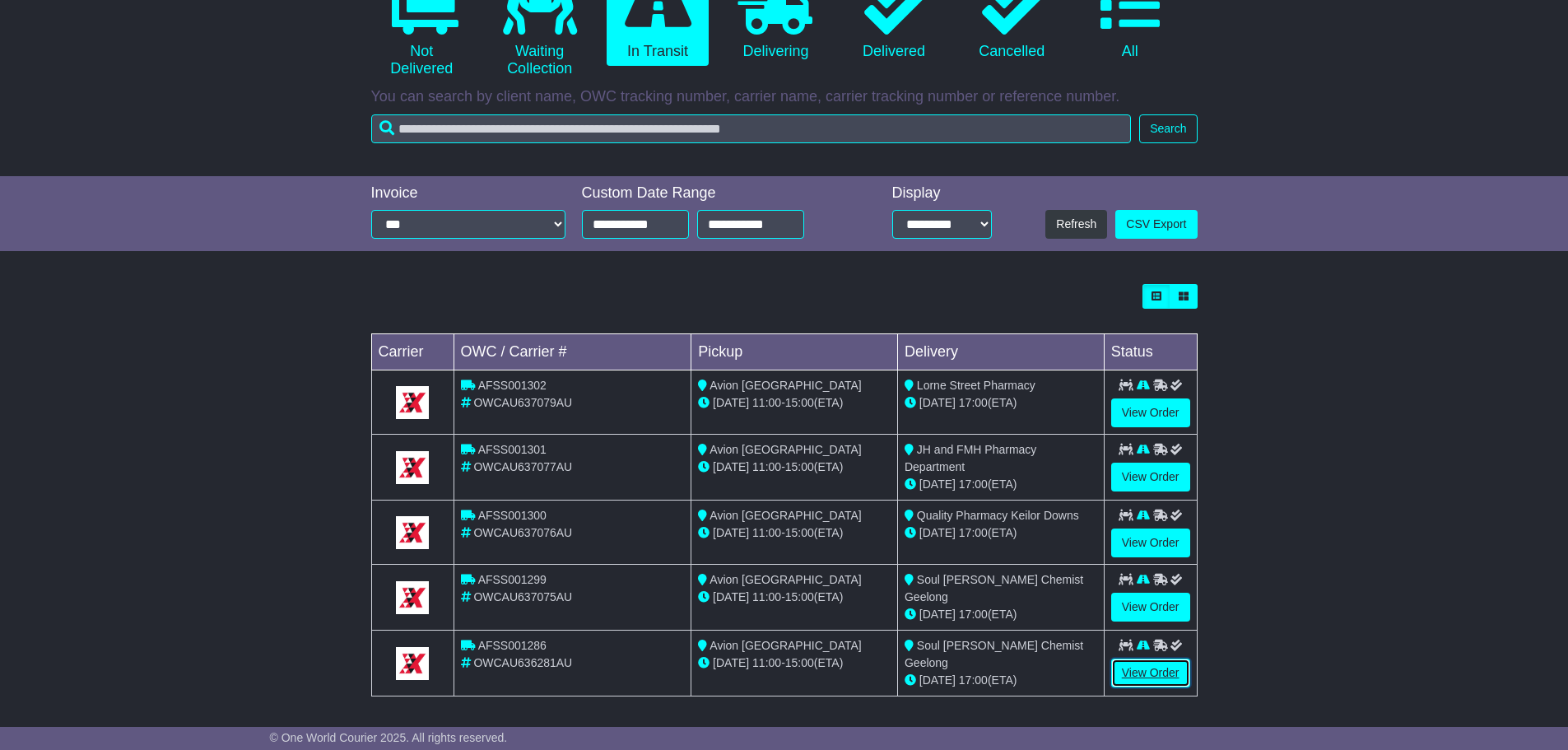
click at [1155, 669] on link "View Order" at bounding box center [1151, 673] width 79 height 29
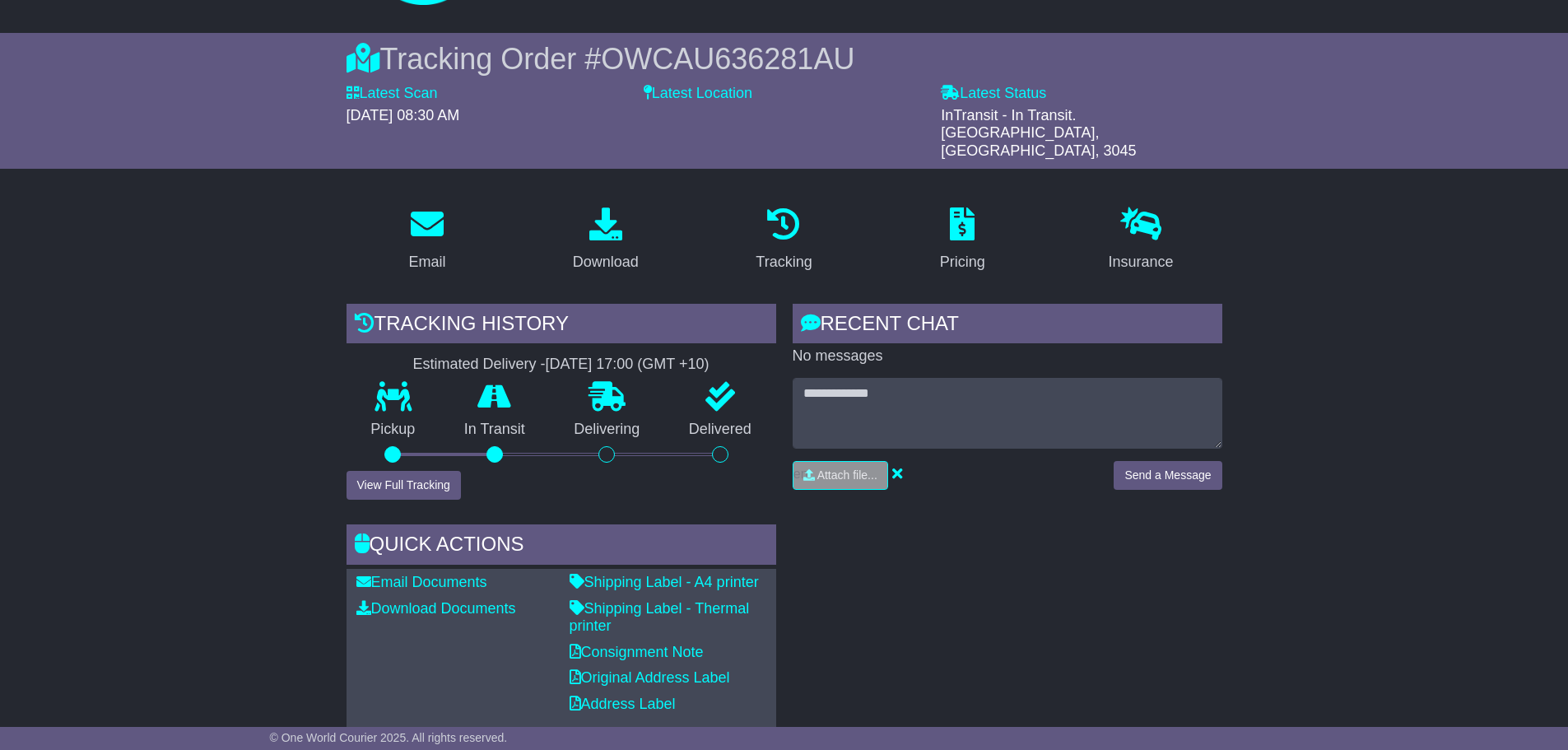
scroll to position [98, 0]
